Goal: Communication & Community: Answer question/provide support

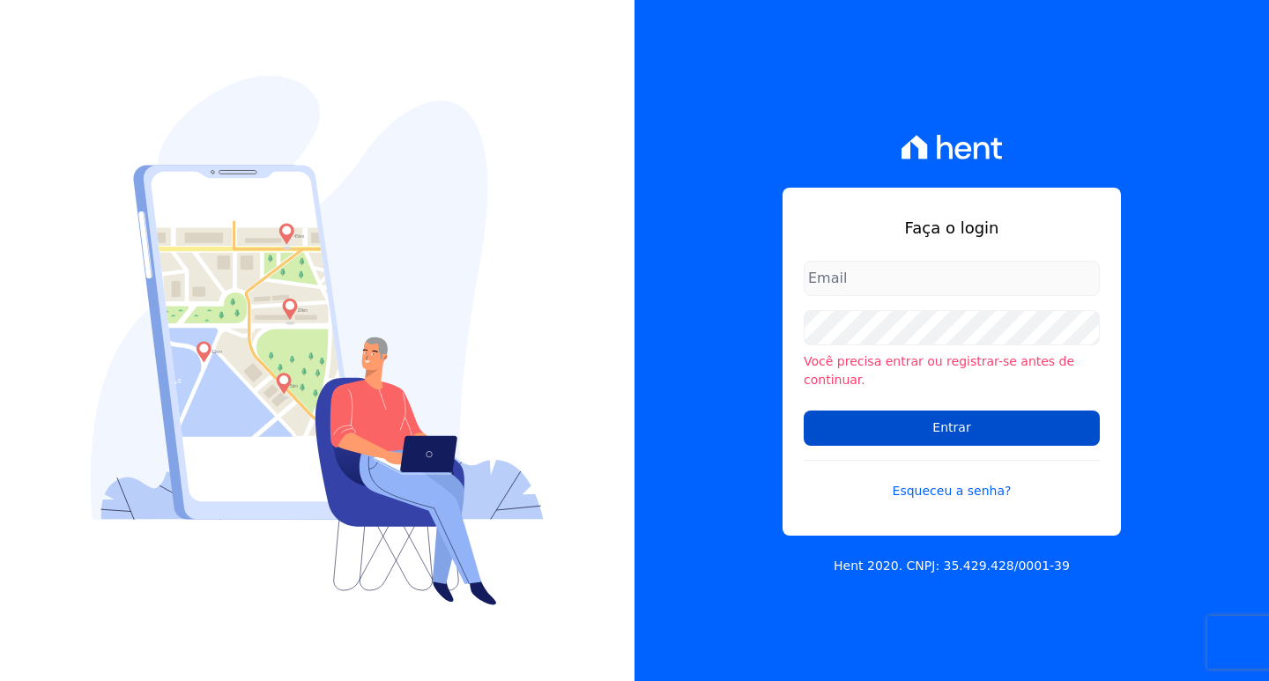
type input "[EMAIL_ADDRESS][DOMAIN_NAME]"
click at [895, 420] on input "Entrar" at bounding box center [952, 428] width 296 height 35
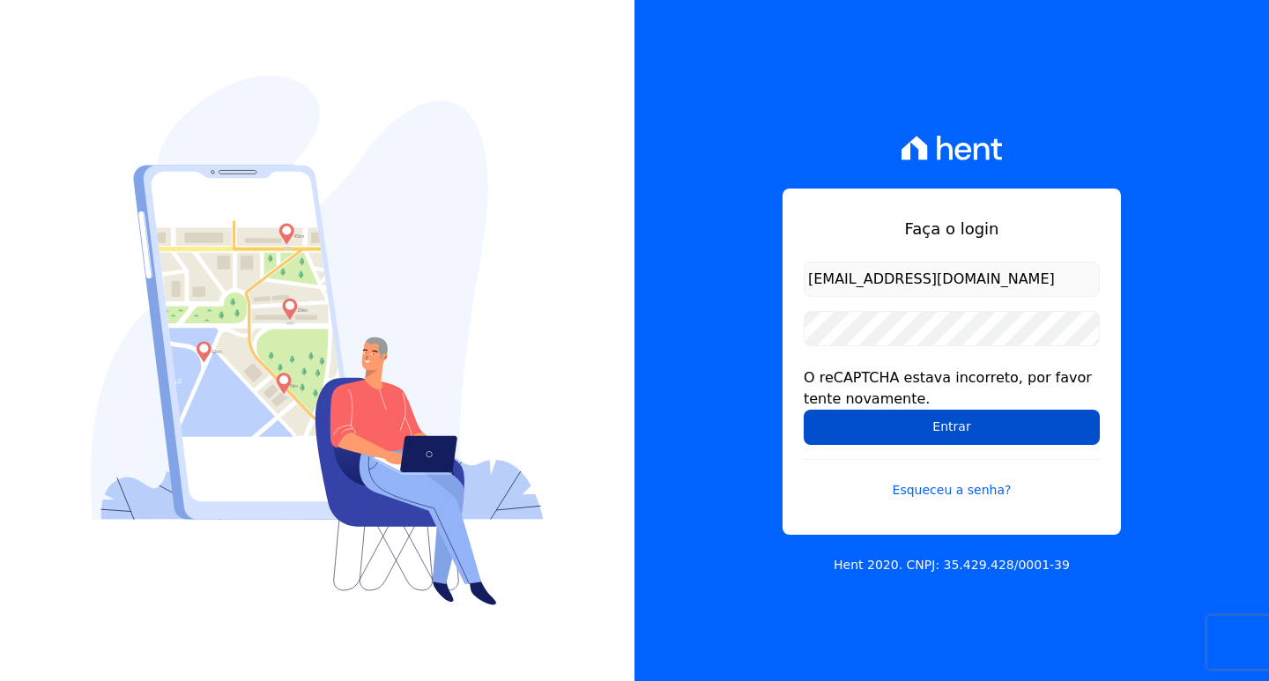
click at [861, 428] on input "Entrar" at bounding box center [952, 427] width 296 height 35
click at [939, 424] on input "Entrar" at bounding box center [952, 427] width 296 height 35
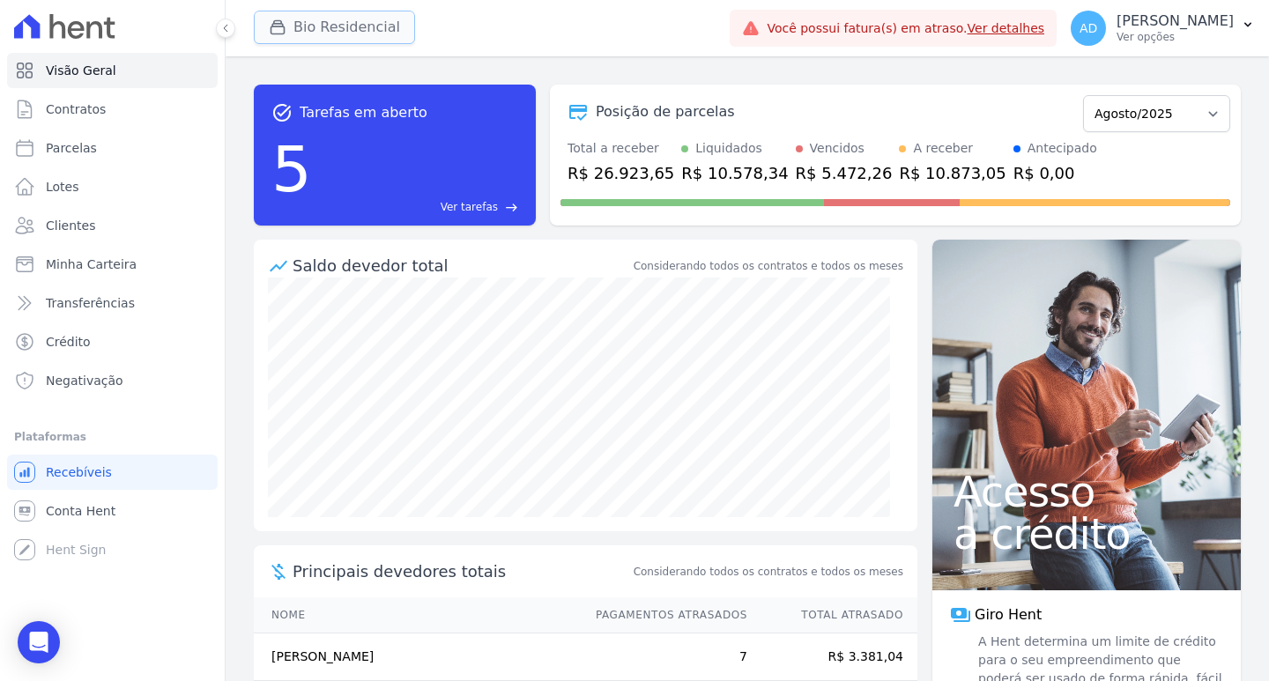
click at [317, 32] on button "Bio Residencial" at bounding box center [334, 27] width 161 height 33
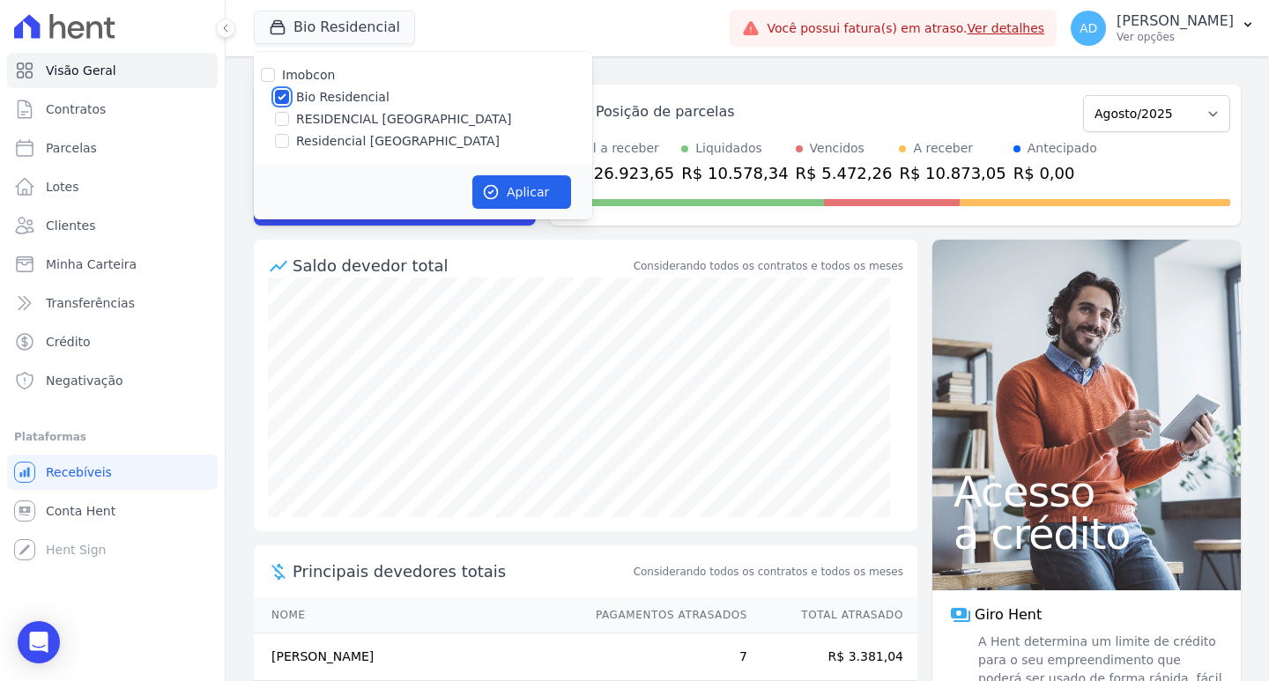
click at [282, 101] on input "Bio Residencial" at bounding box center [282, 97] width 14 height 14
checkbox input "false"
click at [281, 121] on input "RESIDENCIAL ALTOS DA COLINA" at bounding box center [282, 119] width 14 height 14
checkbox input "true"
click at [512, 189] on button "Aplicar" at bounding box center [521, 191] width 99 height 33
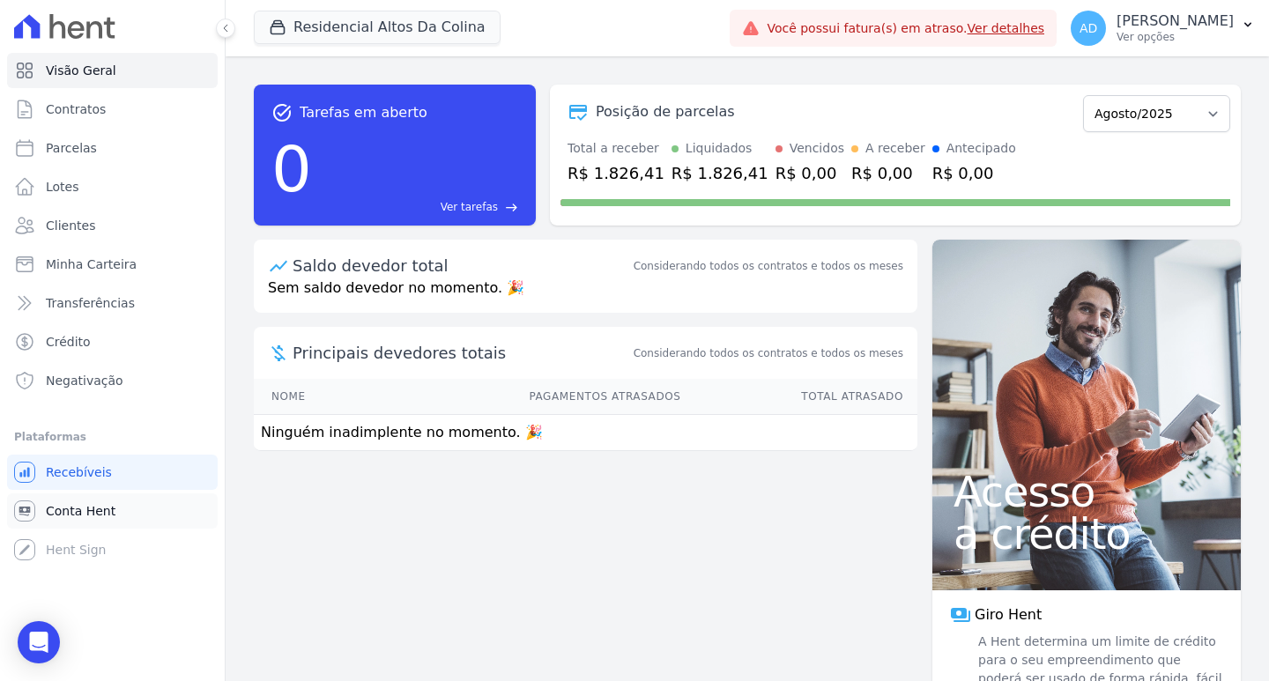
click at [85, 508] on span "Conta Hent" at bounding box center [81, 511] width 70 height 18
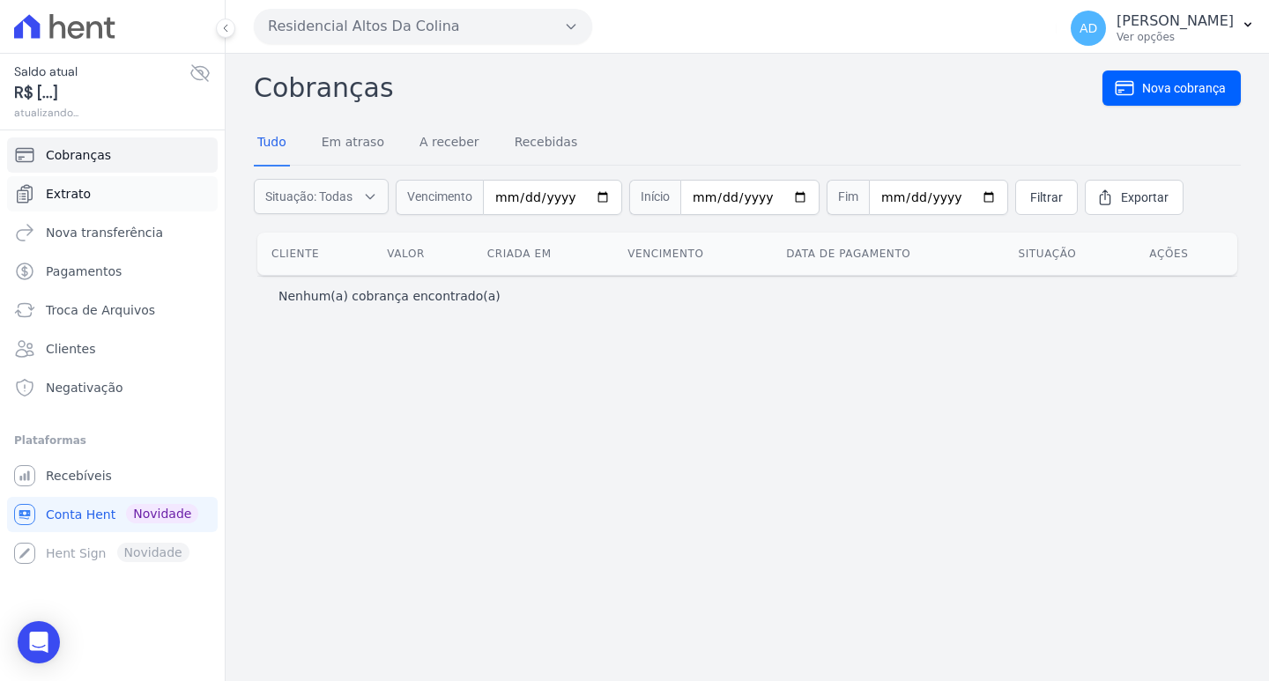
click at [70, 199] on span "Extrato" at bounding box center [68, 194] width 45 height 18
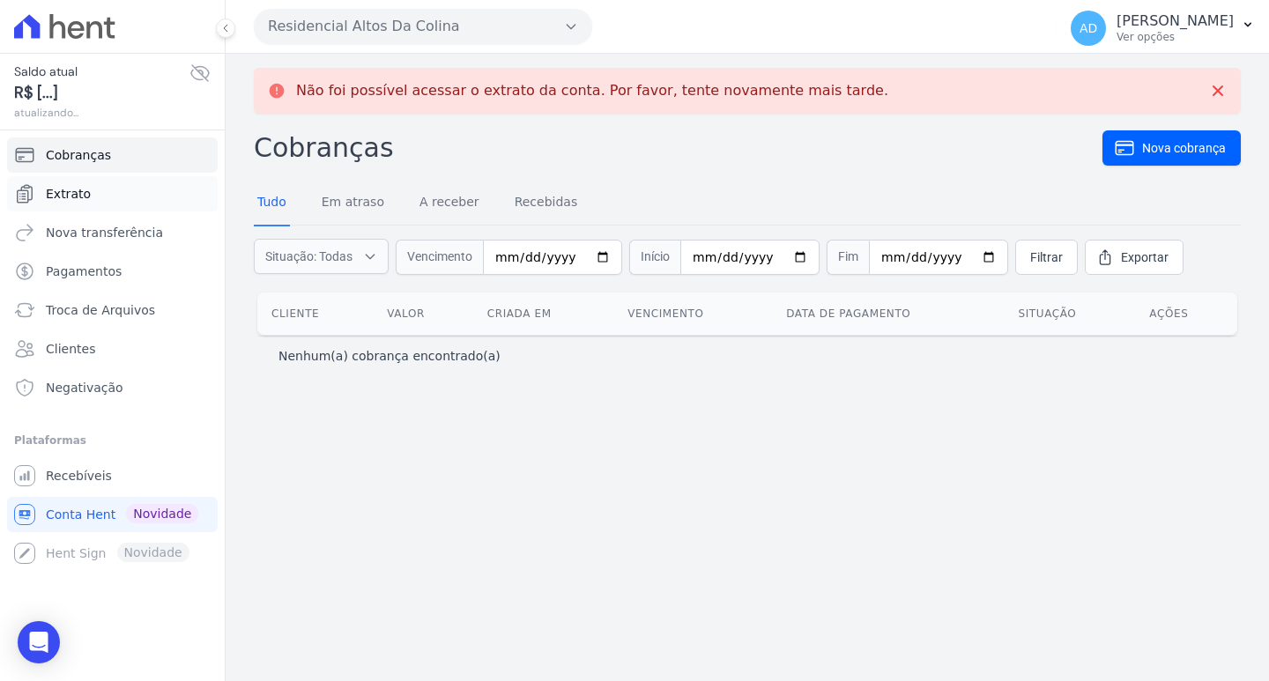
click at [81, 189] on span "Extrato" at bounding box center [68, 194] width 45 height 18
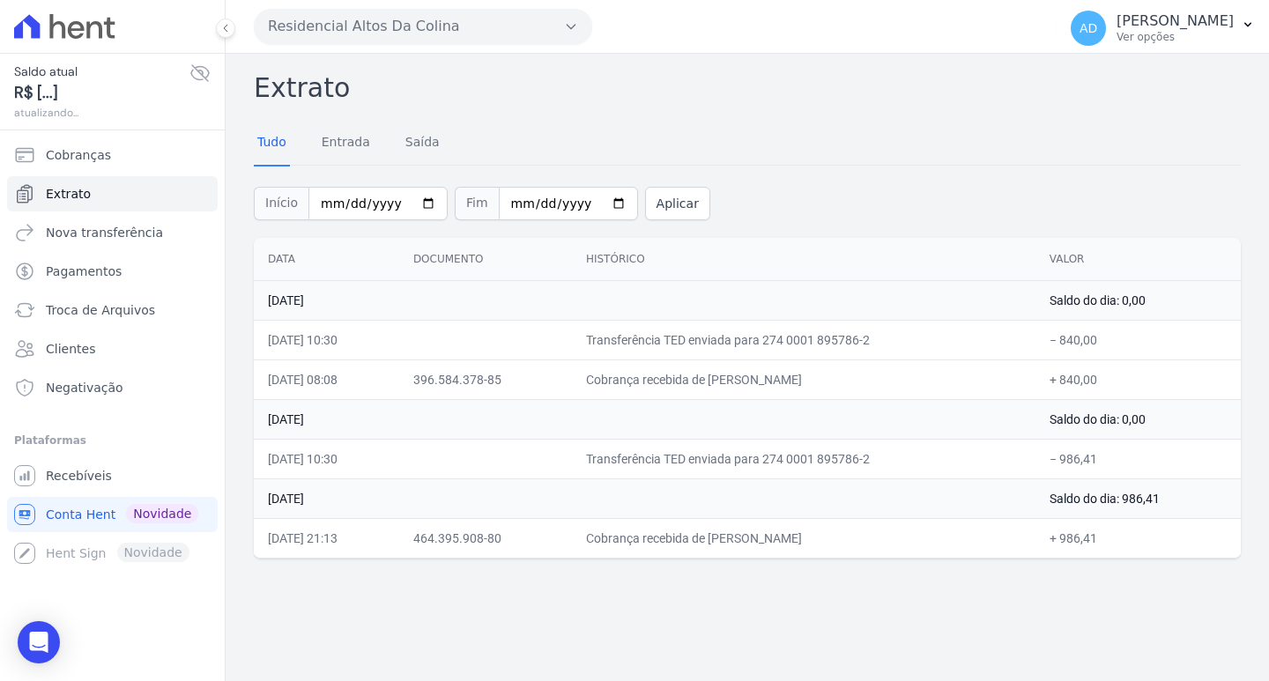
drag, startPoint x: 786, startPoint y: 378, endPoint x: 676, endPoint y: 380, distance: 110.2
click at [676, 380] on td "Cobrança recebida de ANGELA MAXIMO DE CARVALHO" at bounding box center [804, 380] width 464 height 40
click at [330, 30] on button "Residencial Altos Da Colina" at bounding box center [423, 26] width 338 height 35
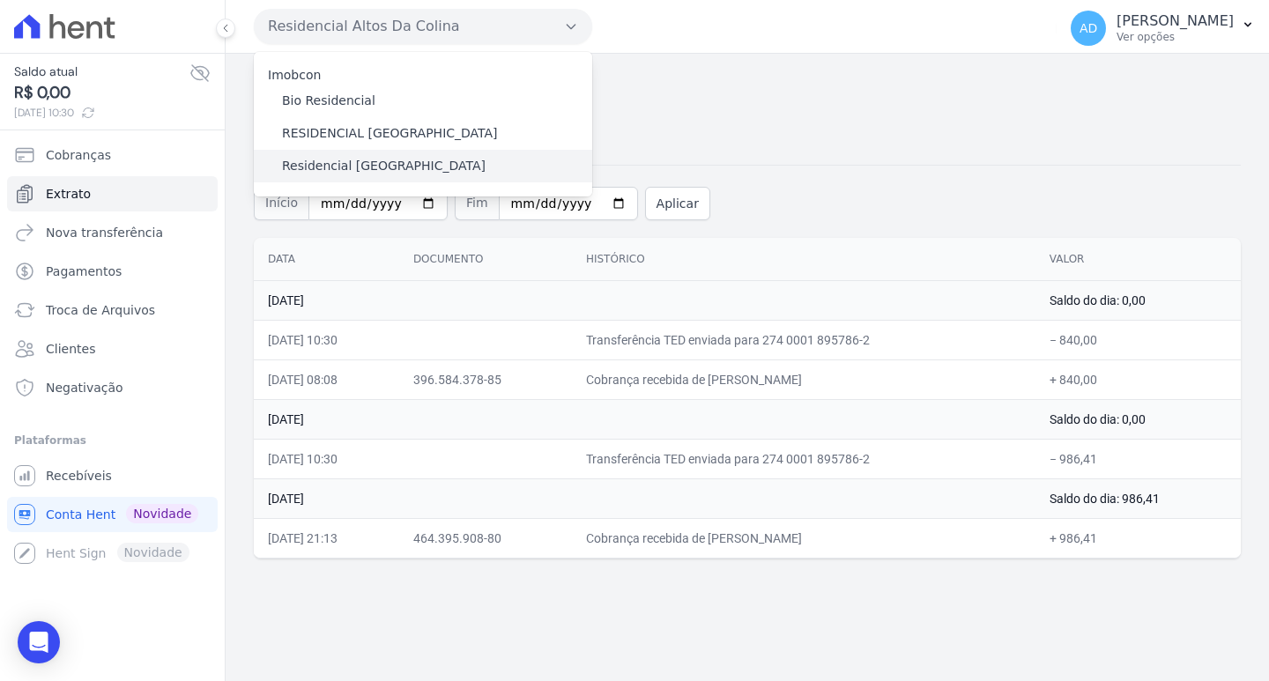
click at [291, 167] on label "Residencial Serra da Canastra" at bounding box center [384, 166] width 204 height 19
click at [0, 0] on input "Residencial Serra da Canastra" at bounding box center [0, 0] width 0 height 0
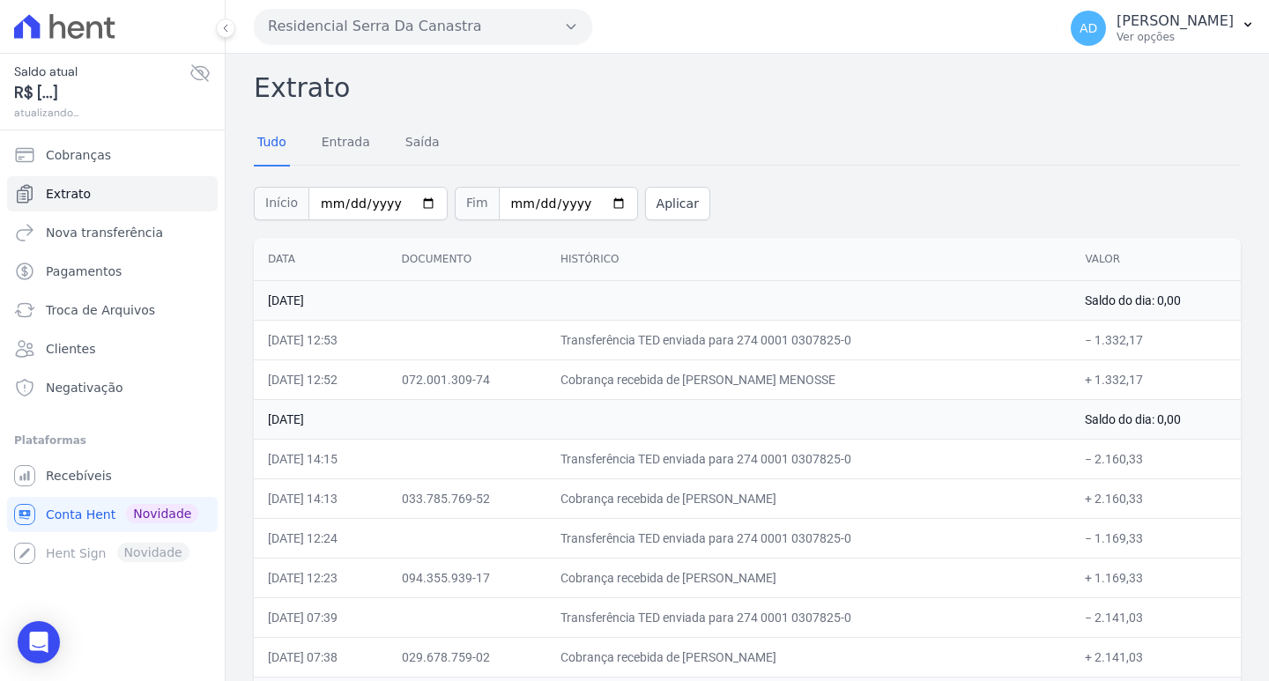
drag, startPoint x: 842, startPoint y: 377, endPoint x: 783, endPoint y: 377, distance: 59.9
click at [783, 377] on td "Cobrança recebida de FERNANDA DA LUZ MENOSSE" at bounding box center [808, 380] width 525 height 40
click at [300, 26] on button "Residencial Serra Da Canastra" at bounding box center [423, 26] width 338 height 35
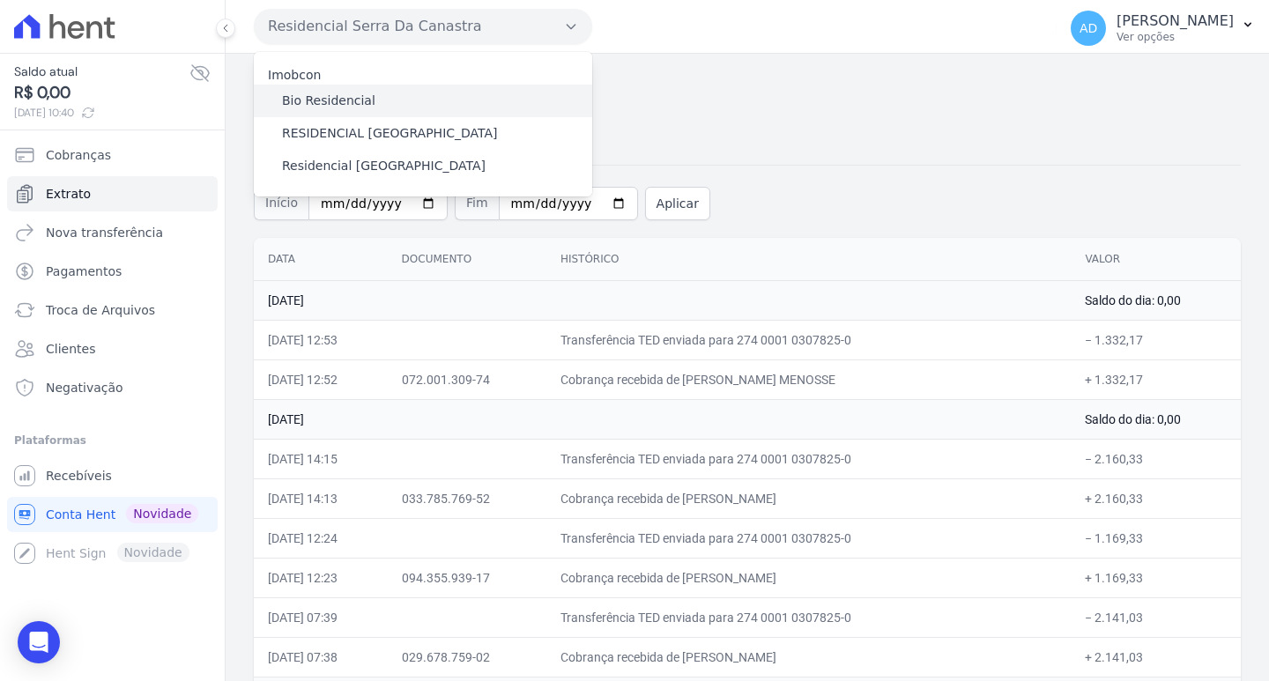
click at [308, 100] on label "Bio Residencial" at bounding box center [328, 101] width 93 height 19
click at [0, 0] on input "Bio Residencial" at bounding box center [0, 0] width 0 height 0
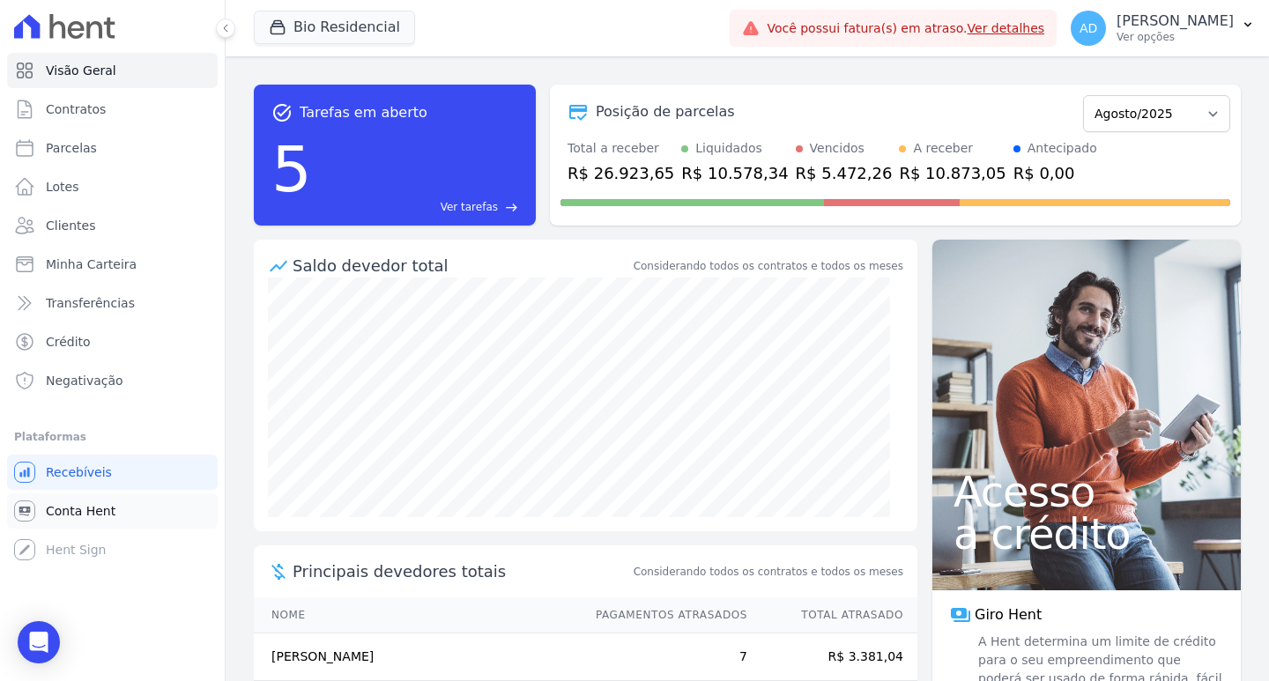
click at [93, 513] on span "Conta Hent" at bounding box center [81, 511] width 70 height 18
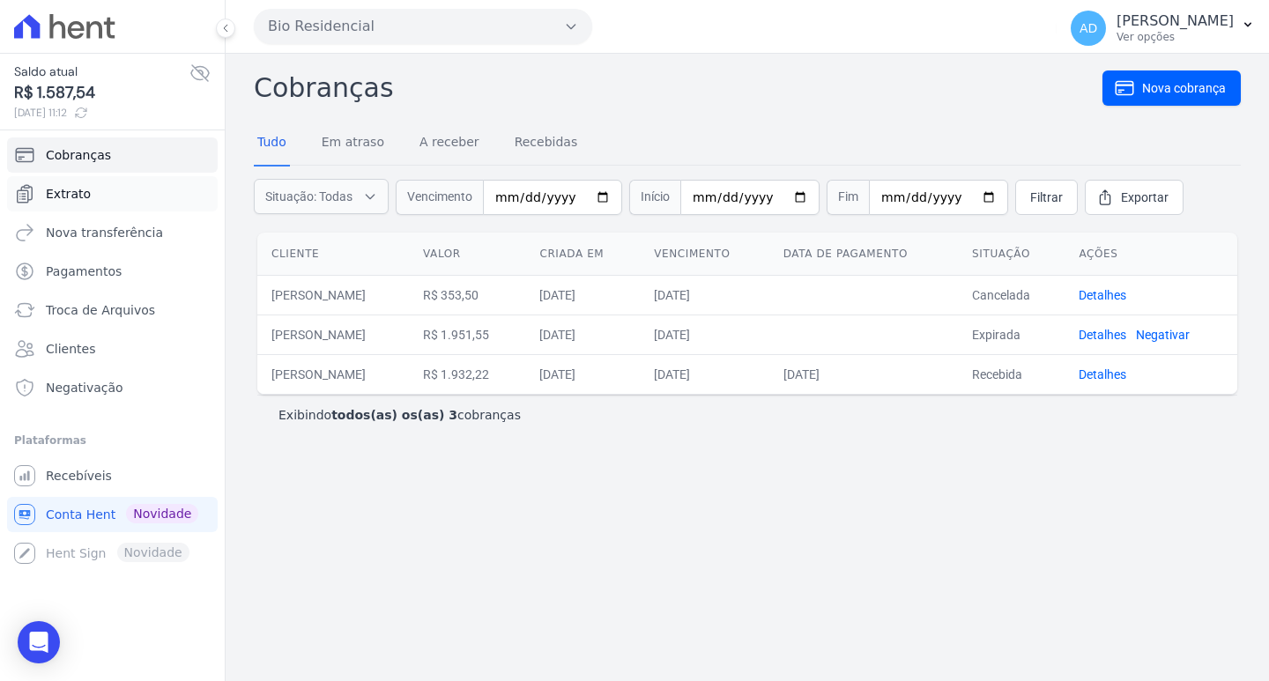
click at [86, 191] on link "Extrato" at bounding box center [112, 193] width 211 height 35
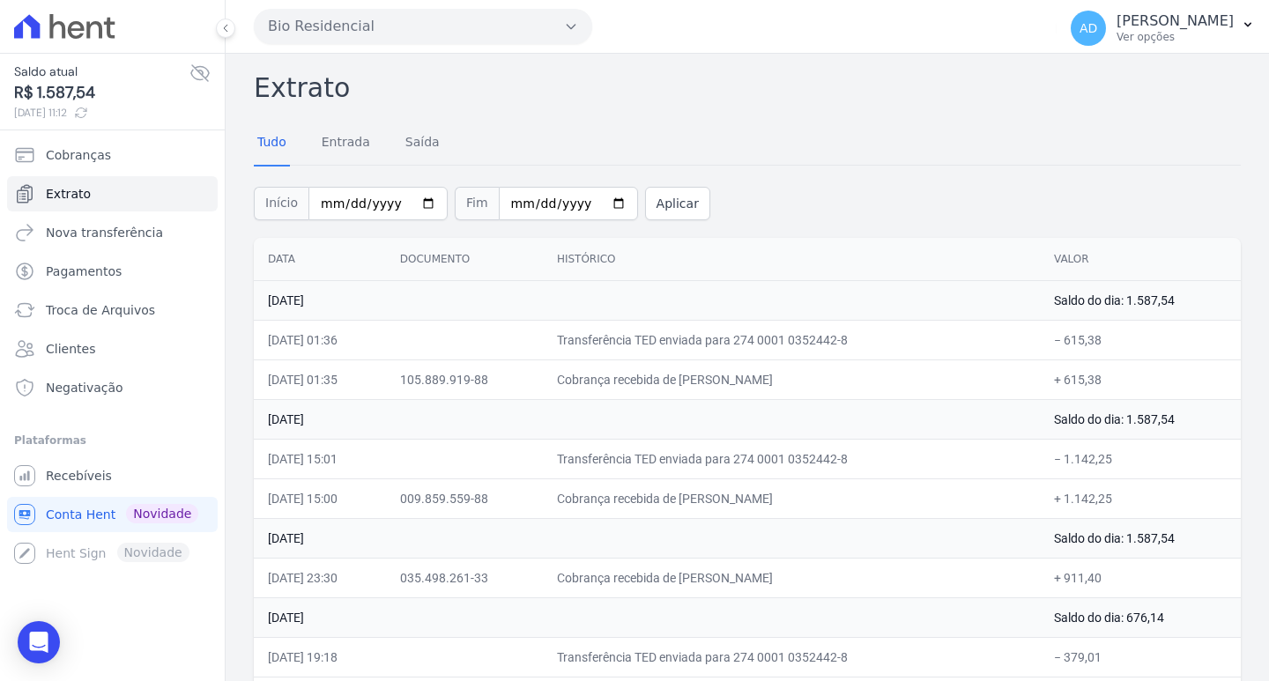
drag, startPoint x: 736, startPoint y: 574, endPoint x: 786, endPoint y: 572, distance: 50.3
click at [786, 572] on td "Cobrança recebida de [PERSON_NAME]" at bounding box center [791, 578] width 497 height 40
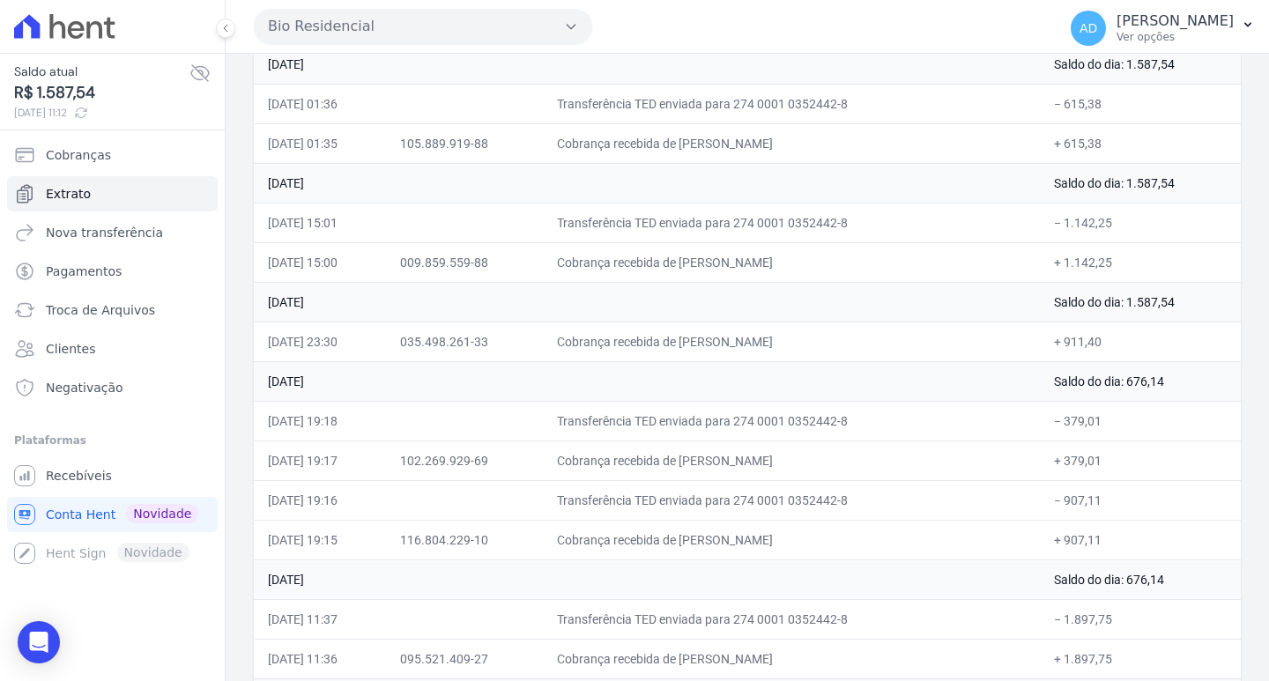
scroll to position [264, 0]
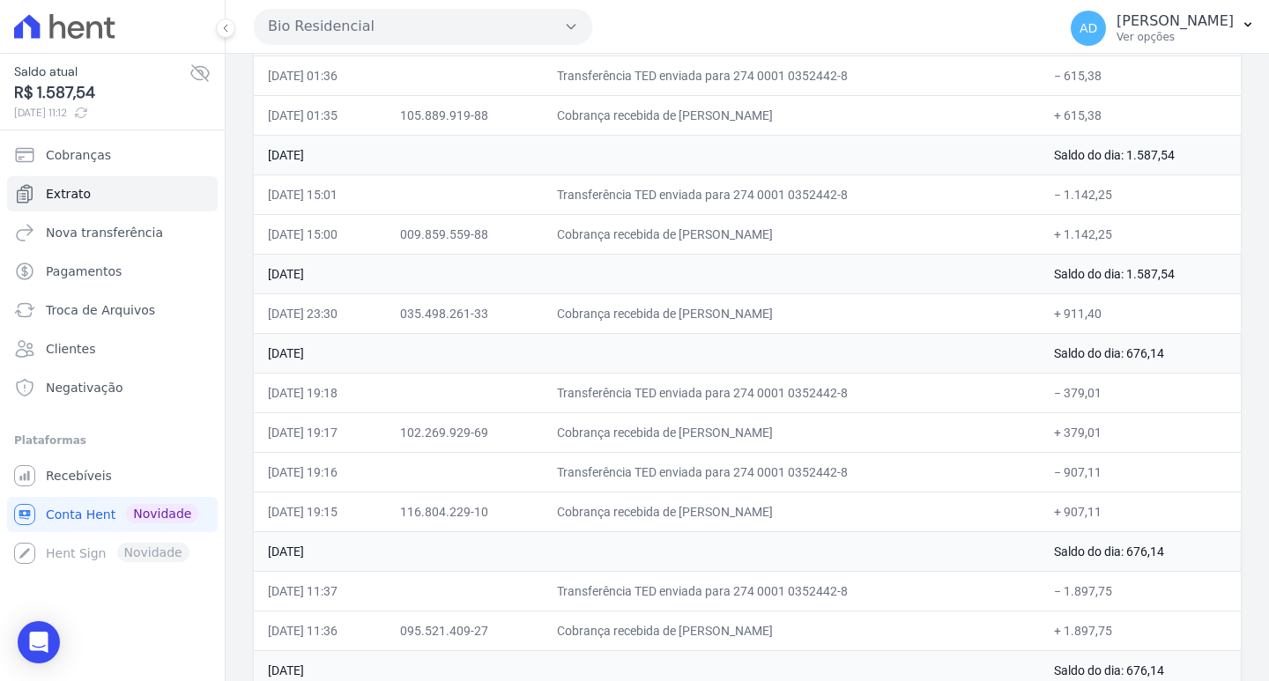
drag, startPoint x: 769, startPoint y: 428, endPoint x: 857, endPoint y: 432, distance: 87.3
click at [857, 432] on td "Cobrança recebida de [PERSON_NAME]" at bounding box center [791, 432] width 497 height 40
drag, startPoint x: 828, startPoint y: 513, endPoint x: 734, endPoint y: 510, distance: 94.3
click at [734, 510] on td "Cobrança recebida de [PERSON_NAME]" at bounding box center [791, 512] width 497 height 40
drag, startPoint x: 803, startPoint y: 308, endPoint x: 708, endPoint y: 313, distance: 95.3
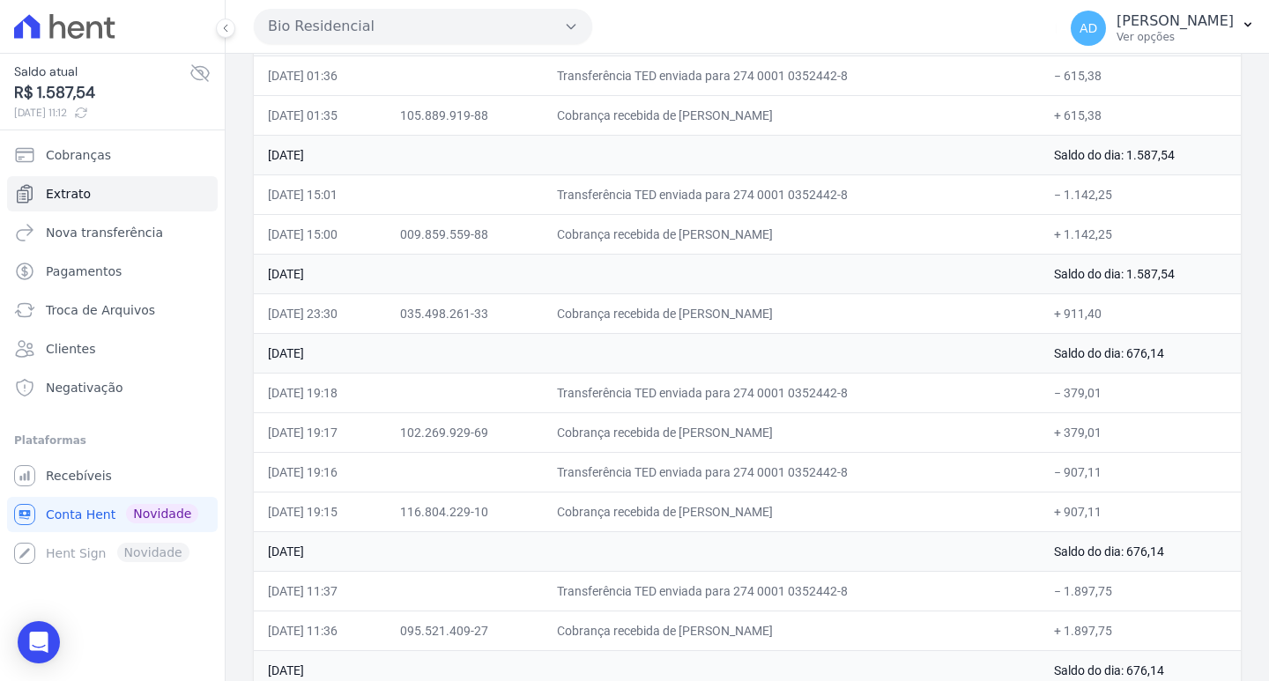
click at [708, 313] on td "Cobrança recebida de [PERSON_NAME]" at bounding box center [791, 313] width 497 height 40
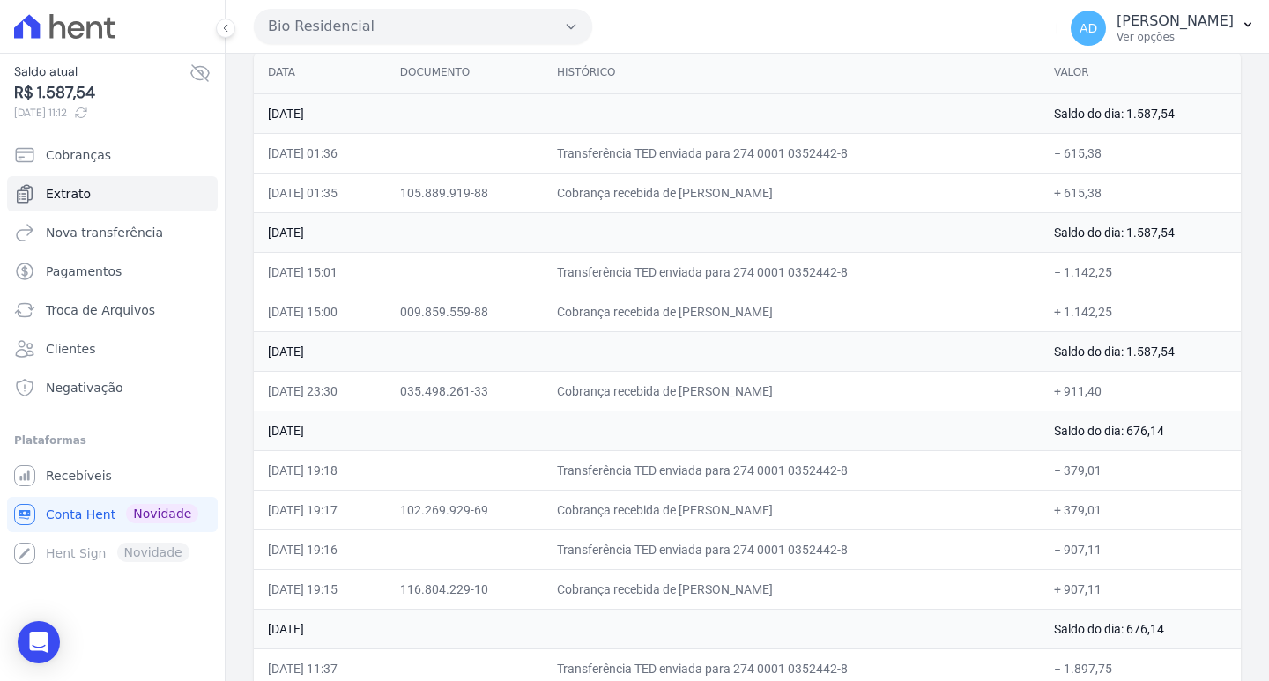
scroll to position [222, 0]
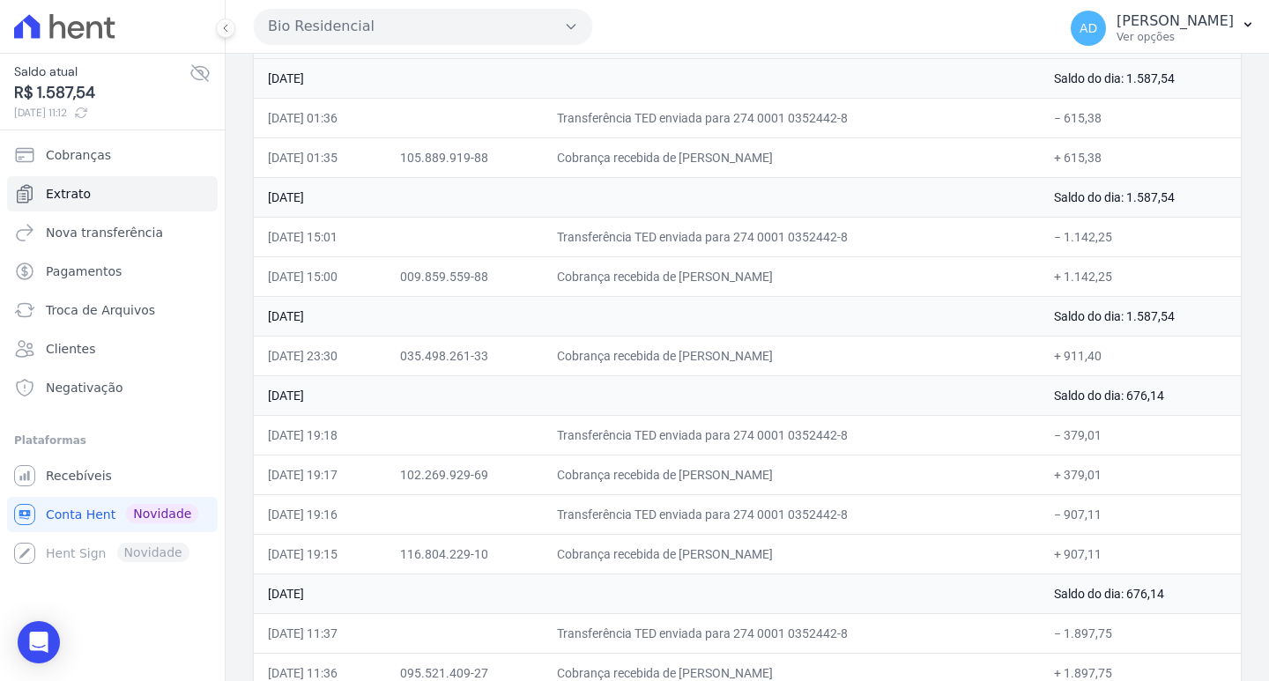
click at [872, 391] on td "[DATE]" at bounding box center [647, 395] width 786 height 40
drag, startPoint x: 752, startPoint y: 355, endPoint x: 661, endPoint y: 352, distance: 90.8
click at [661, 352] on td "Cobrança recebida de [PERSON_NAME]" at bounding box center [791, 356] width 497 height 40
click at [644, 400] on td "[DATE]" at bounding box center [647, 395] width 786 height 40
click at [50, 630] on div "Open Intercom Messenger" at bounding box center [39, 642] width 47 height 47
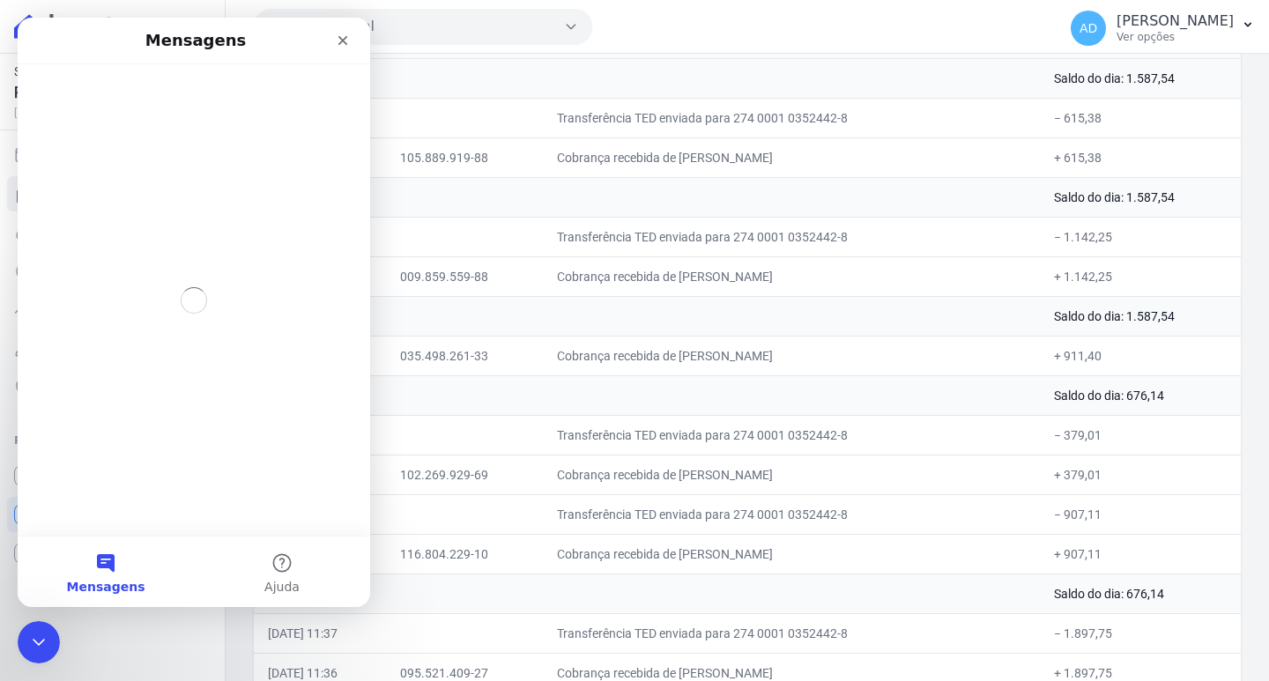
scroll to position [0, 0]
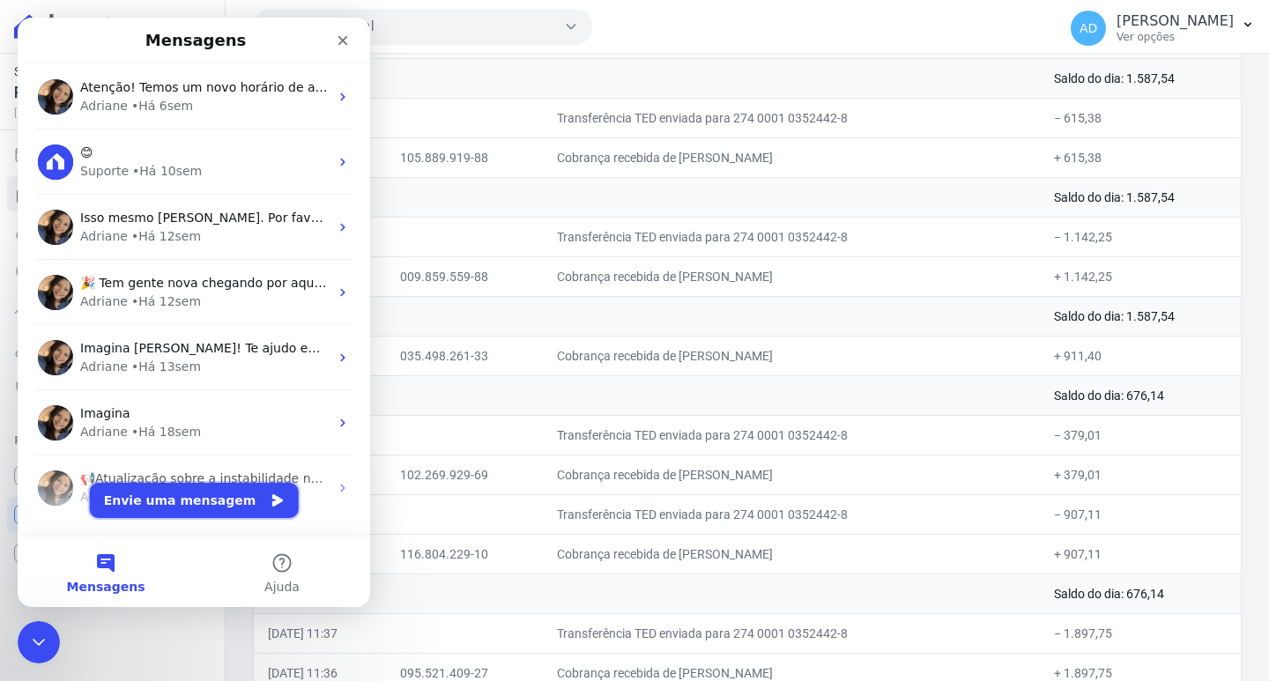
click at [155, 504] on button "Envie uma mensagem" at bounding box center [194, 500] width 209 height 35
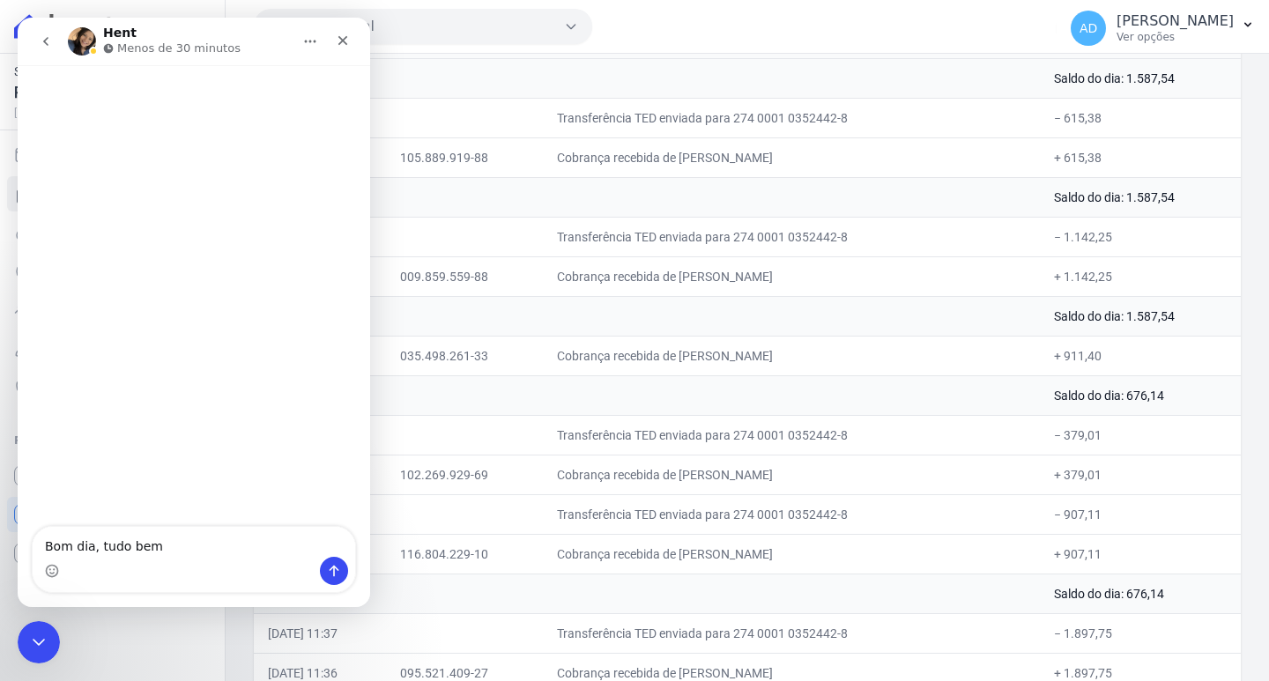
type textarea "Bom dia, tudo bem?"
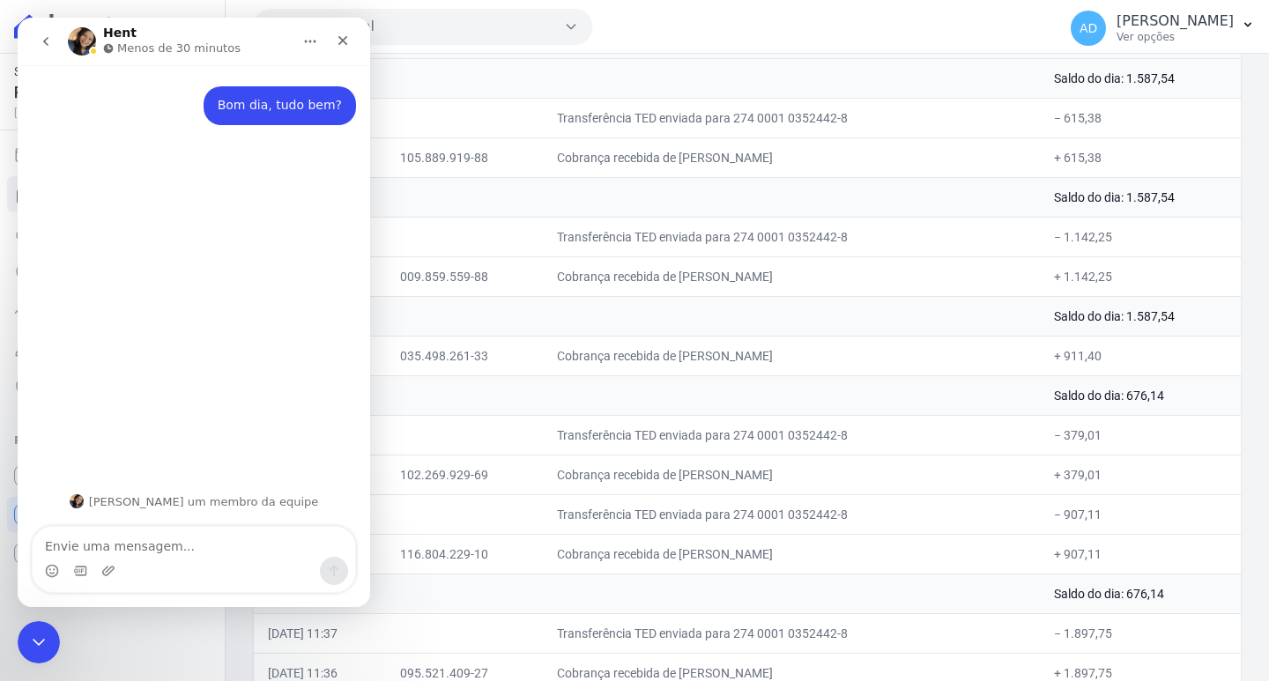
click at [173, 539] on textarea "Envie uma mensagem..." at bounding box center [194, 542] width 323 height 30
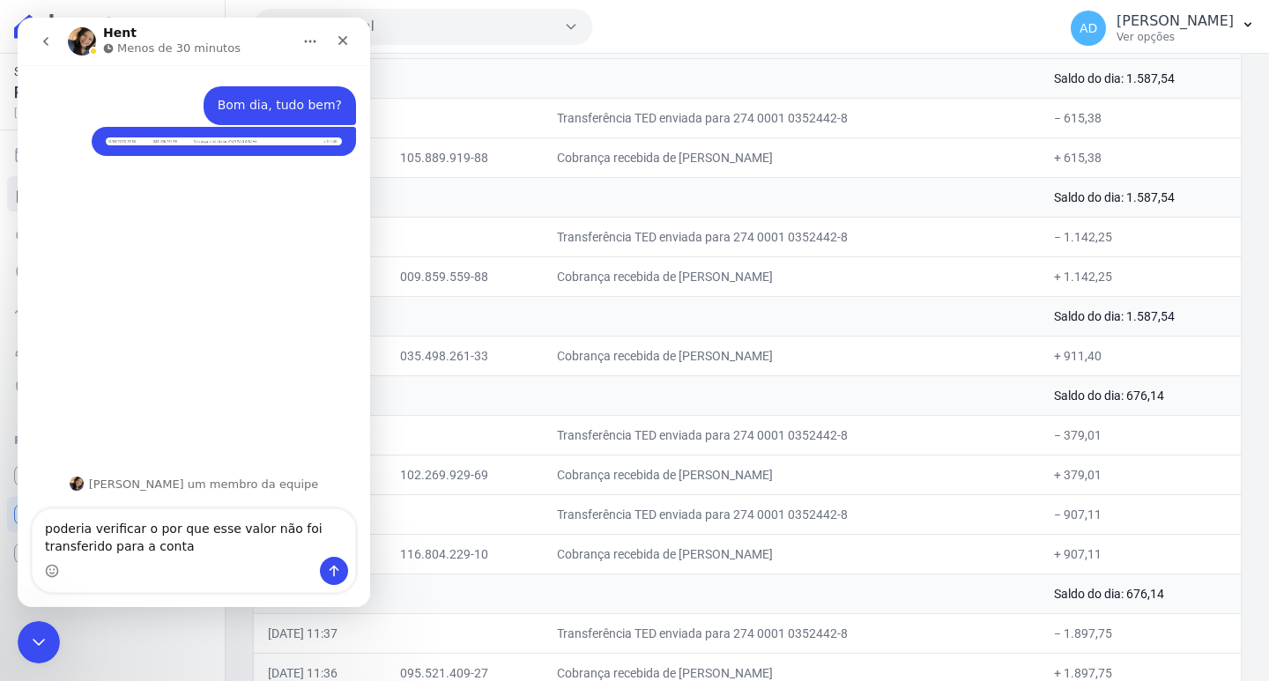
type textarea "poderia verificar o por que esse valor não foi transferido para a conta?"
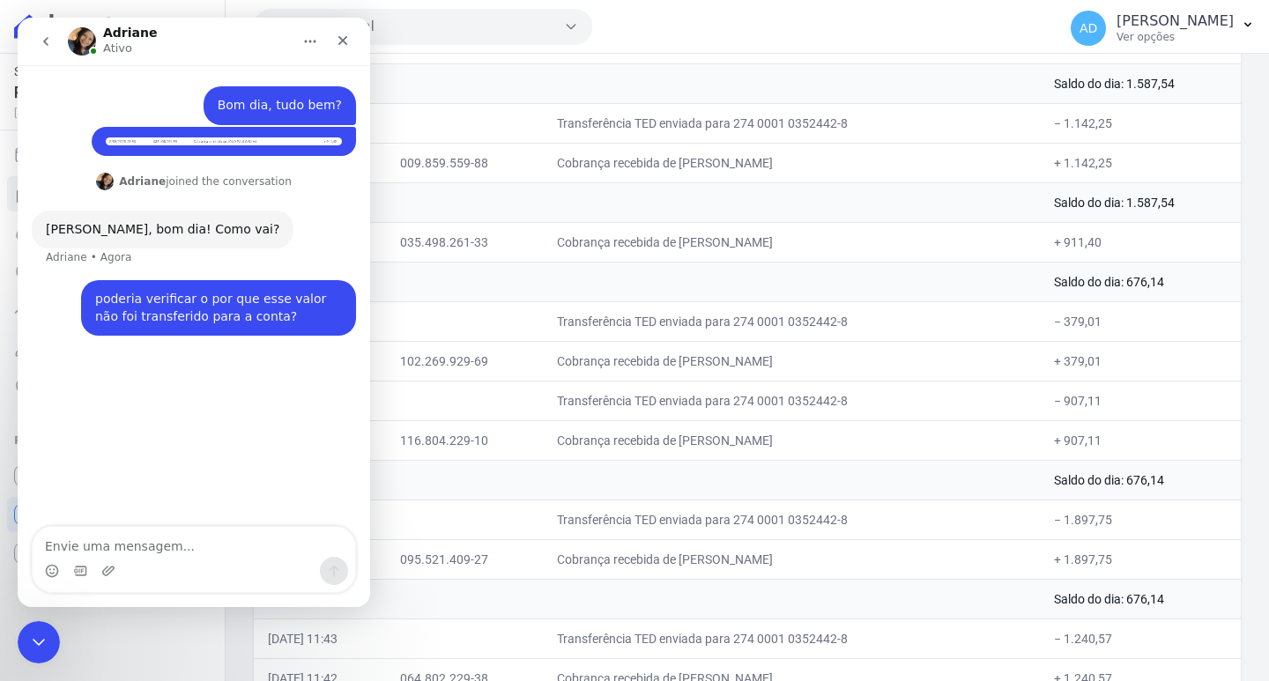
scroll to position [398, 0]
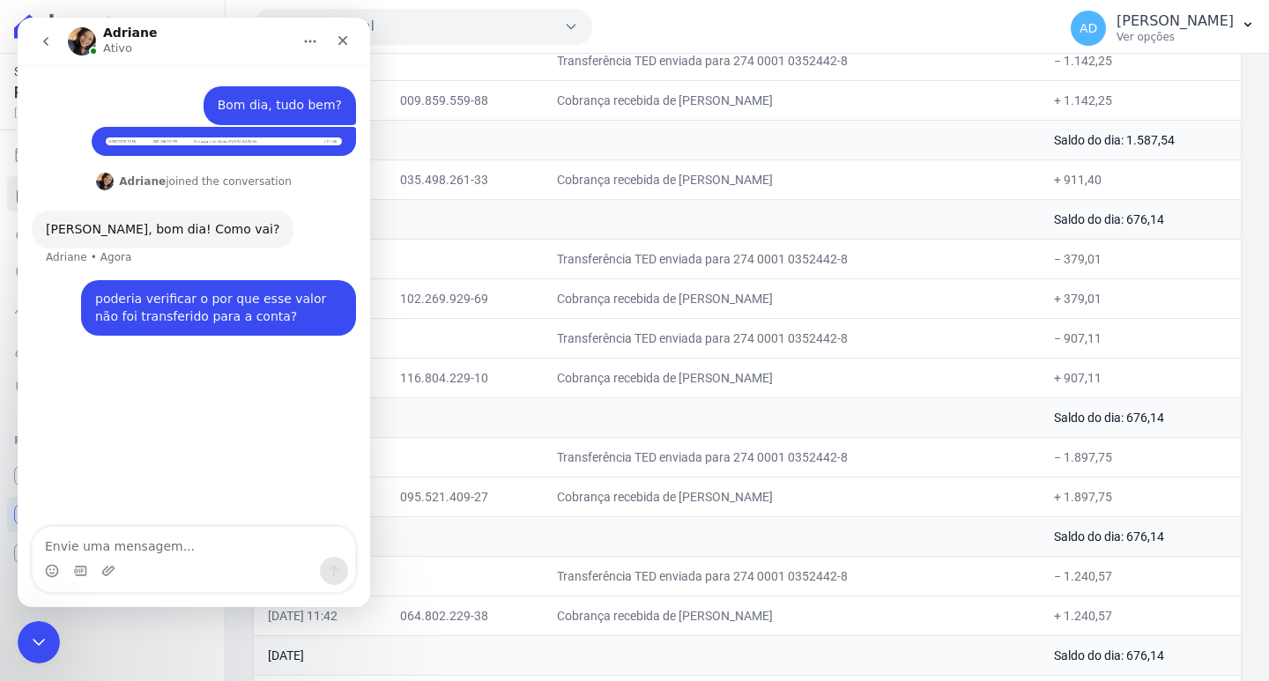
click at [284, 232] on div "[PERSON_NAME], bom dia! Como vai? Adriane • Agora" at bounding box center [194, 246] width 324 height 70
click at [126, 542] on textarea "Envie uma mensagem..." at bounding box center [194, 542] width 323 height 30
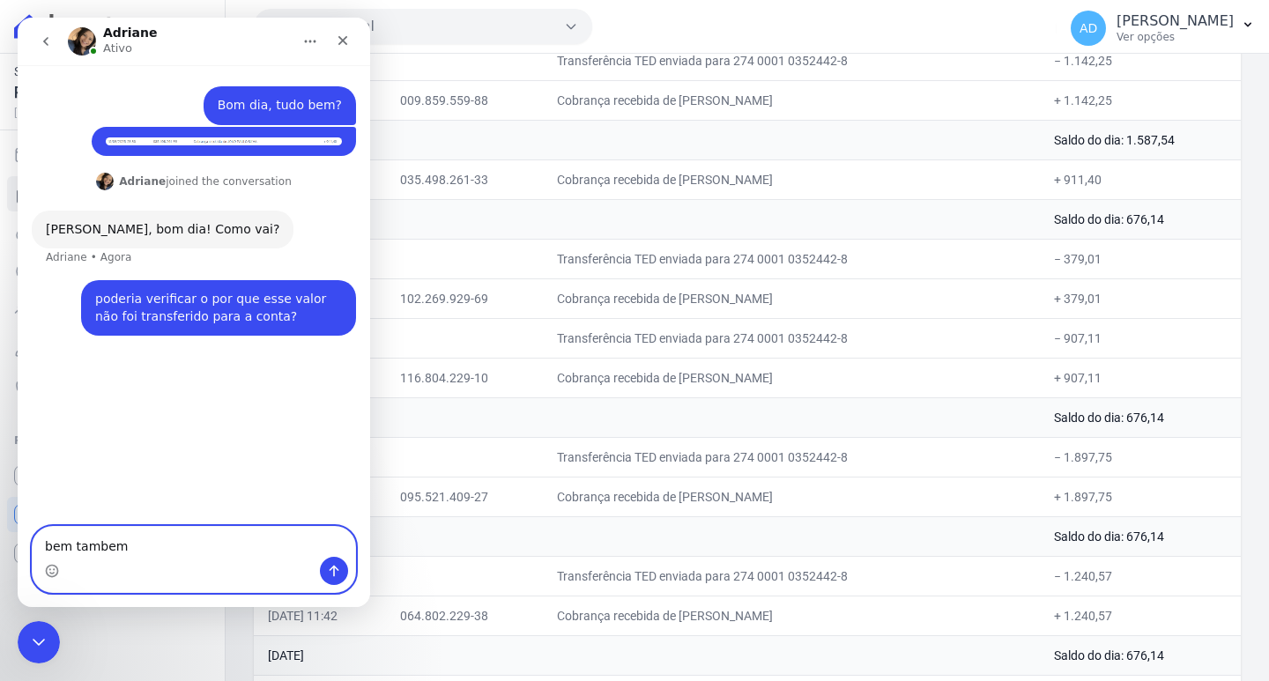
type textarea "bem tambem!"
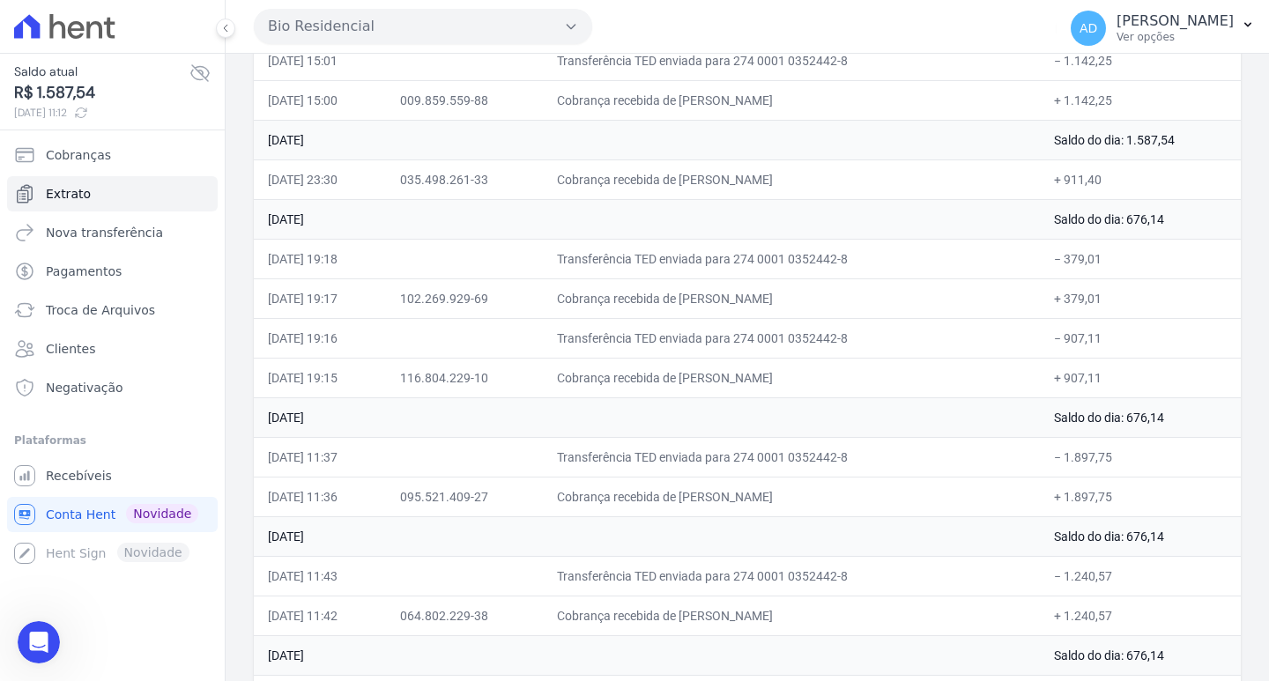
scroll to position [0, 0]
click at [600, 291] on td "Cobrança recebida de [PERSON_NAME]" at bounding box center [791, 298] width 497 height 40
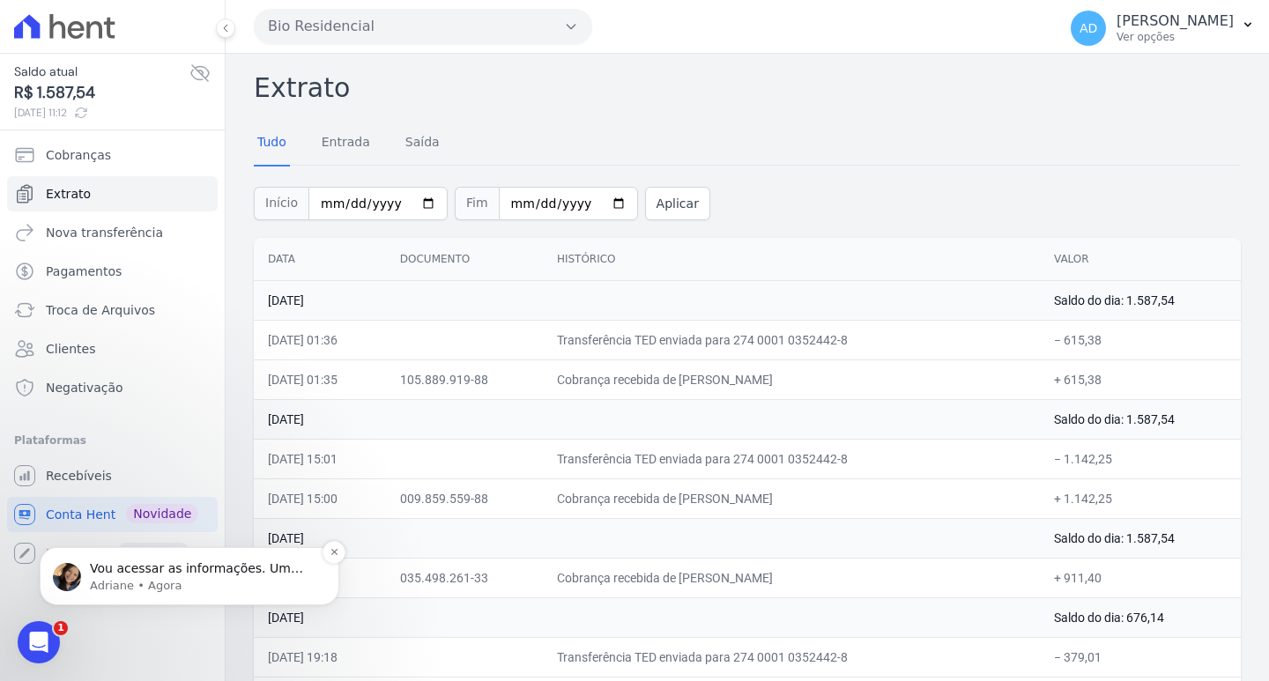
click at [132, 574] on p "Vou acessar as informações. Um momento" at bounding box center [203, 569] width 227 height 18
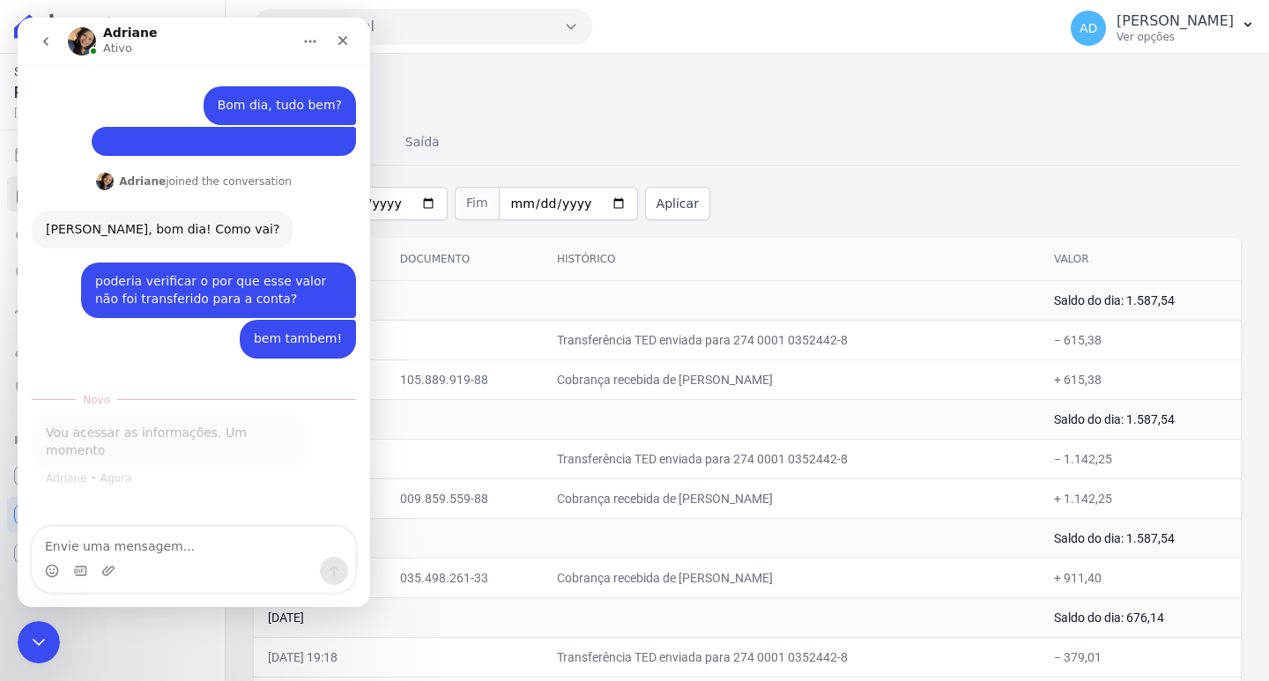
scroll to position [3, 0]
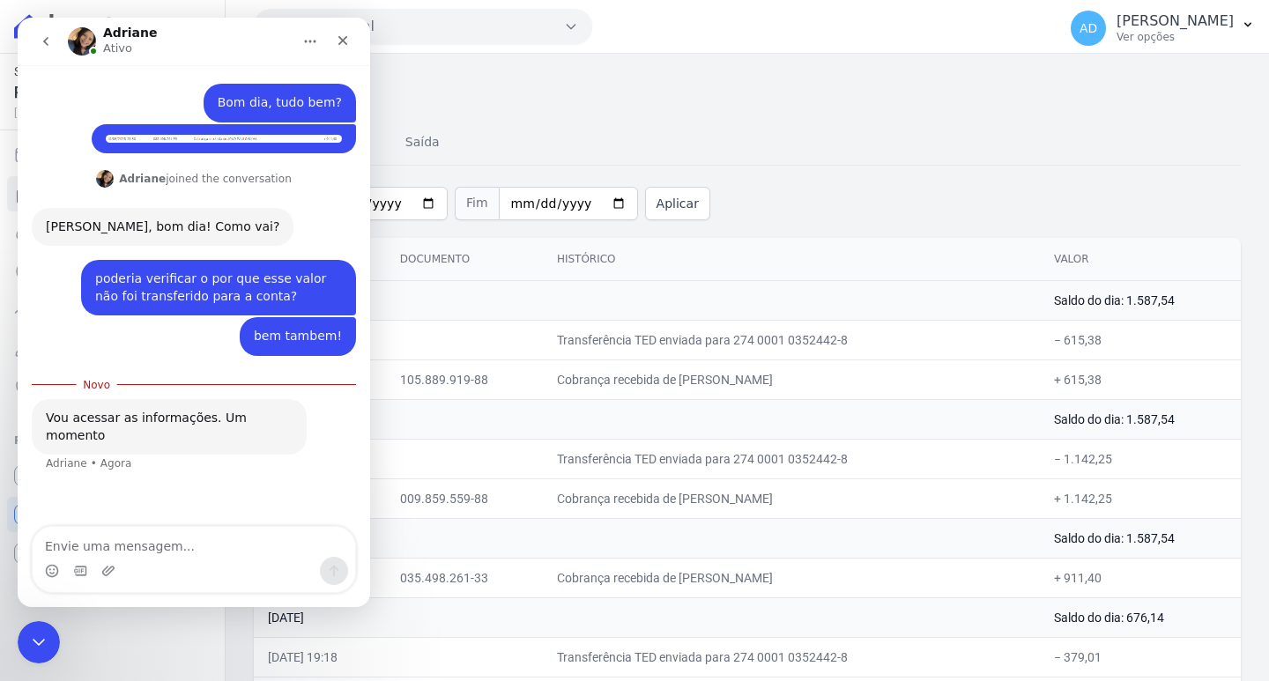
click at [187, 553] on textarea "Envie uma mensagem..." at bounding box center [194, 542] width 323 height 30
type textarea "Obrigada"
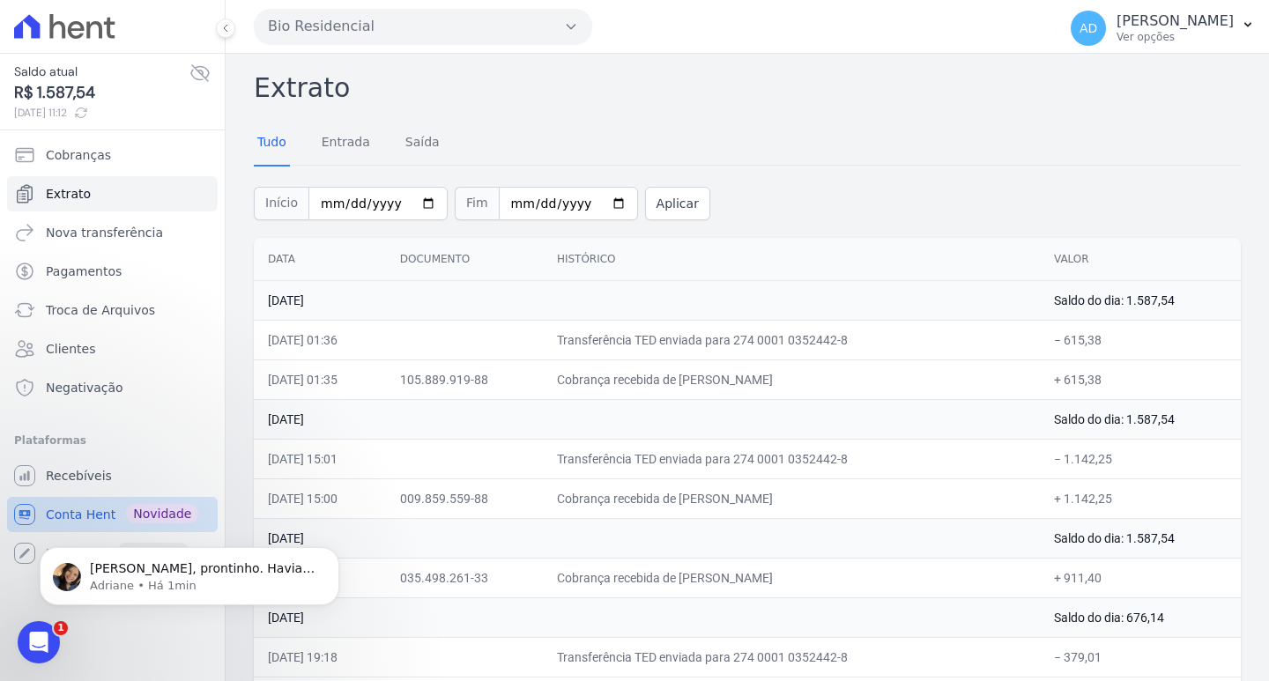
scroll to position [0, 0]
click at [93, 575] on p "[PERSON_NAME], prontinho. Haviam 2 cobranças associadas a mesma parcela: uma ex…" at bounding box center [203, 569] width 227 height 18
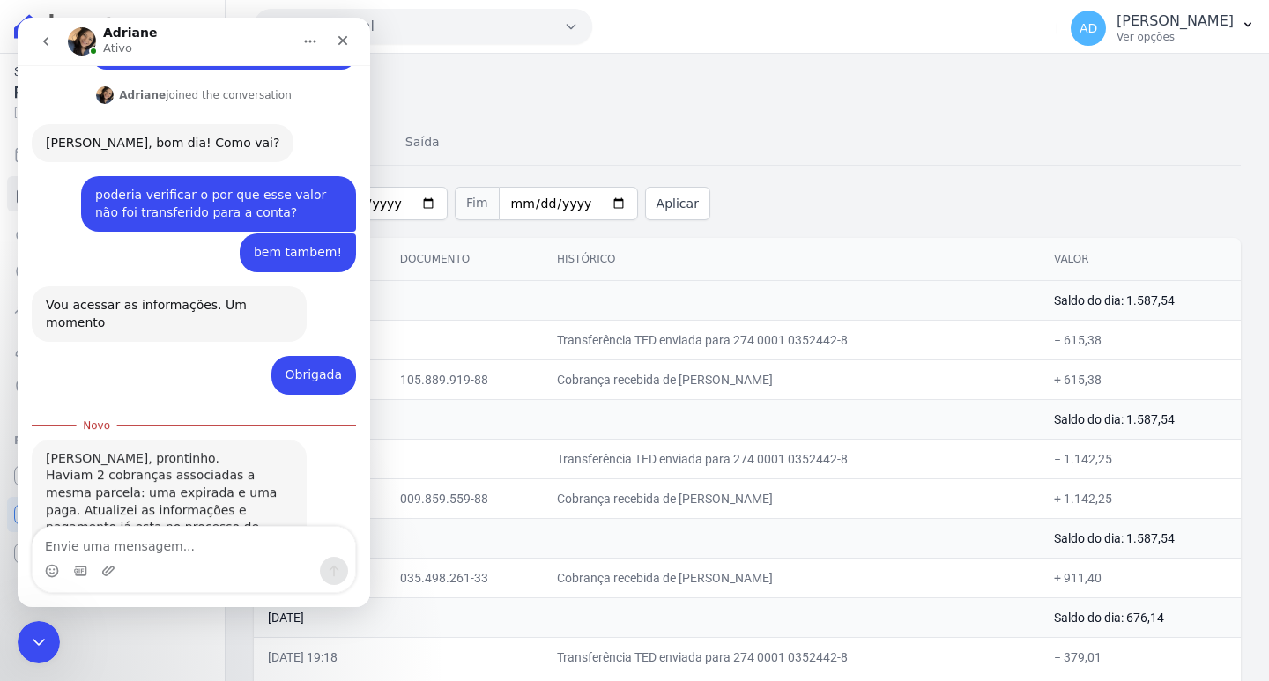
scroll to position [142, 0]
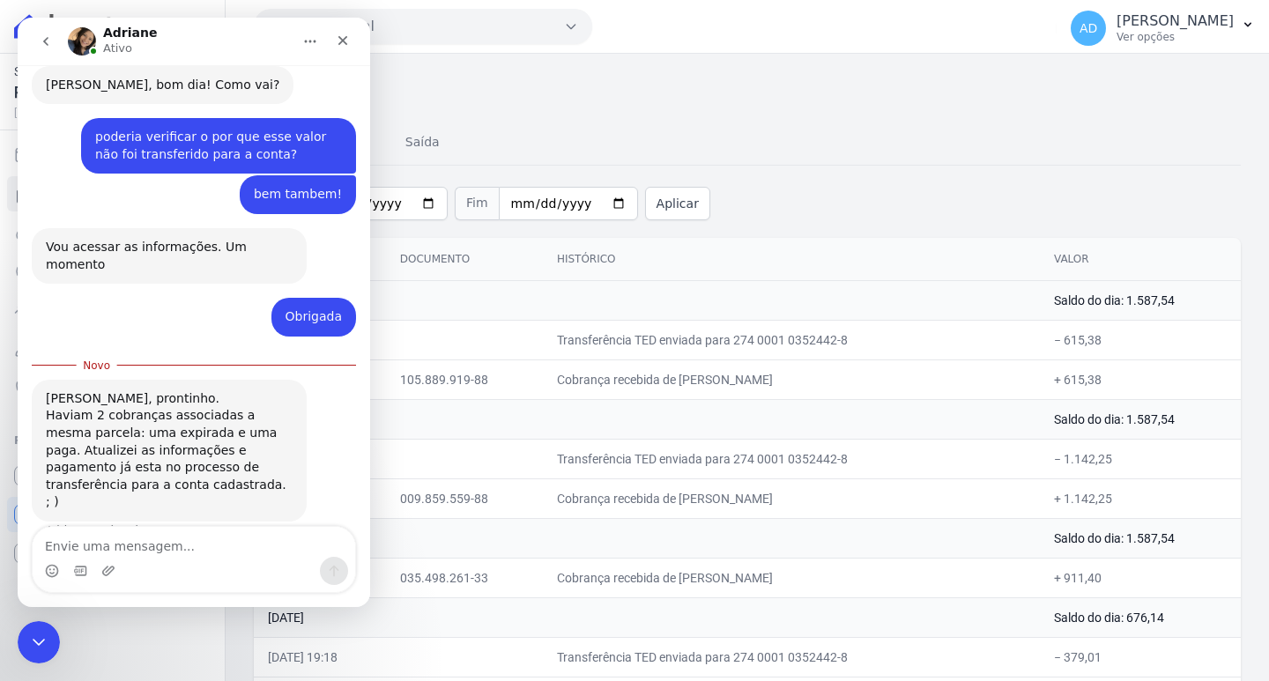
click at [174, 555] on textarea "Envie uma mensagem..." at bounding box center [194, 542] width 323 height 30
type textarea "ok, muito obrigada!"
